Goal: Transaction & Acquisition: Subscribe to service/newsletter

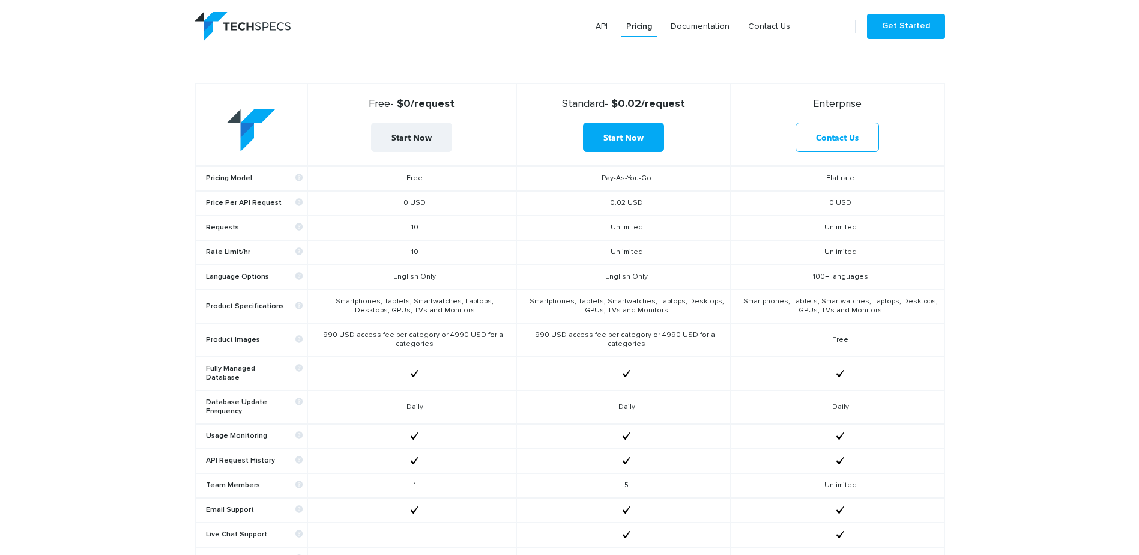
scroll to position [540, 0]
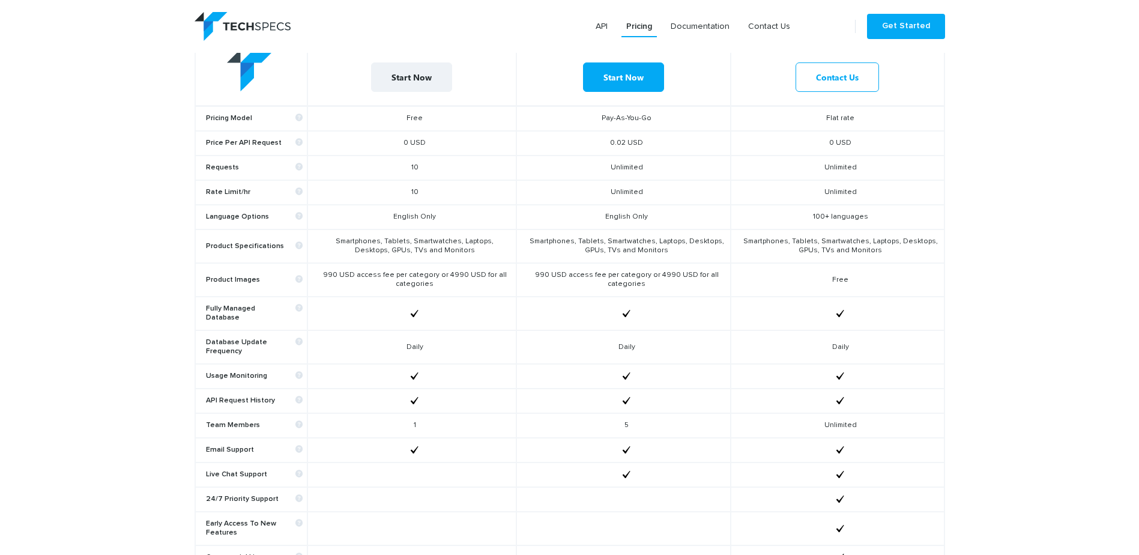
drag, startPoint x: 412, startPoint y: 167, endPoint x: 420, endPoint y: 167, distance: 8.4
click at [420, 167] on td "10" at bounding box center [411, 167] width 209 height 25
click at [420, 168] on td "10" at bounding box center [411, 167] width 209 height 25
drag, startPoint x: 413, startPoint y: 191, endPoint x: 420, endPoint y: 190, distance: 6.7
click at [419, 190] on td "10" at bounding box center [411, 192] width 209 height 25
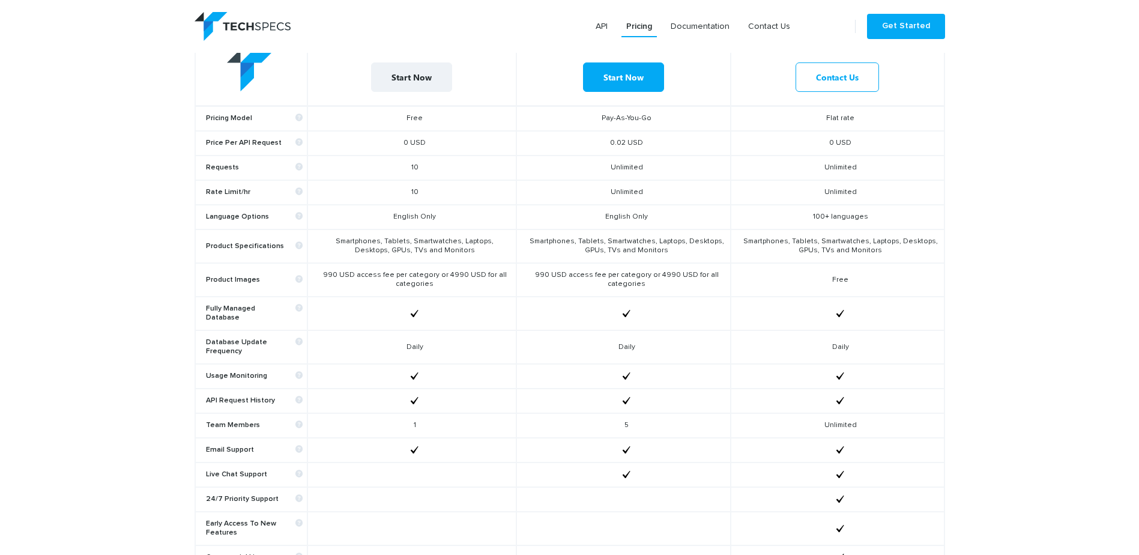
click at [420, 190] on td "10" at bounding box center [411, 192] width 209 height 25
click at [297, 166] on icon at bounding box center [299, 167] width 9 height 9
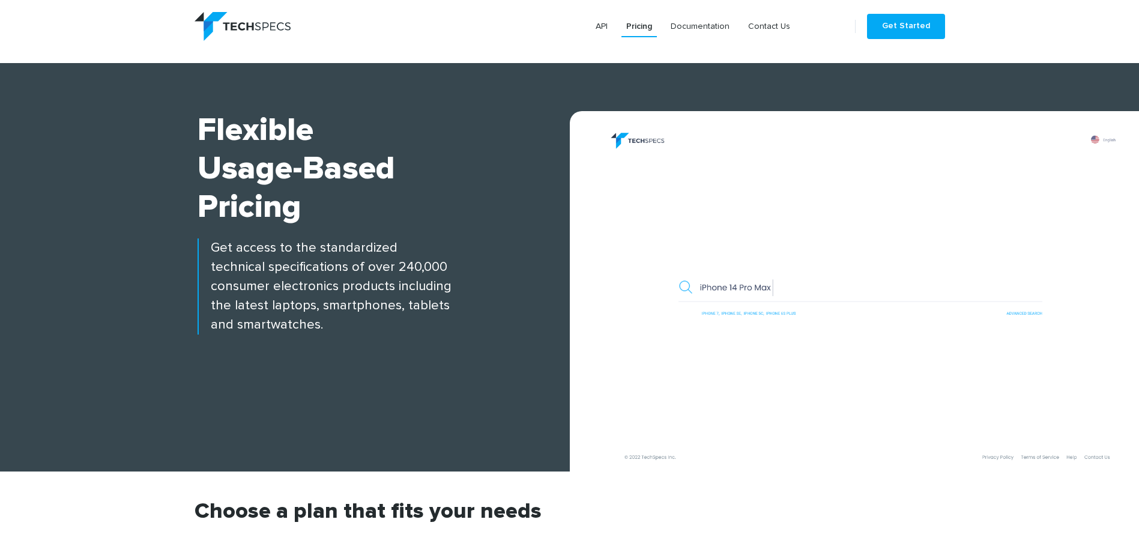
scroll to position [420, 0]
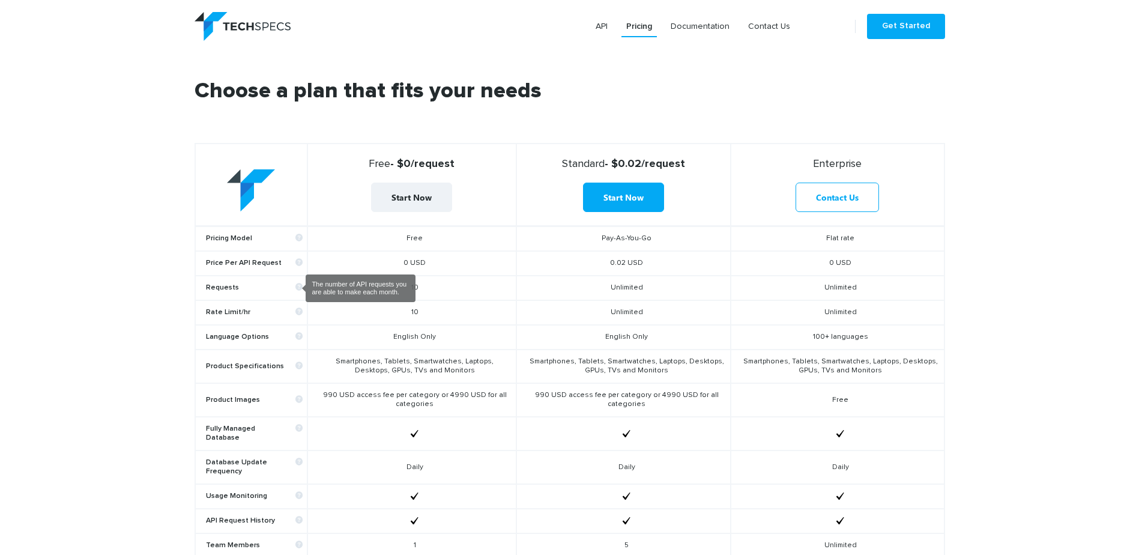
click at [358, 304] on td "10" at bounding box center [411, 312] width 209 height 25
click at [420, 197] on link "Start Now" at bounding box center [411, 196] width 81 height 29
